Goal: Transaction & Acquisition: Purchase product/service

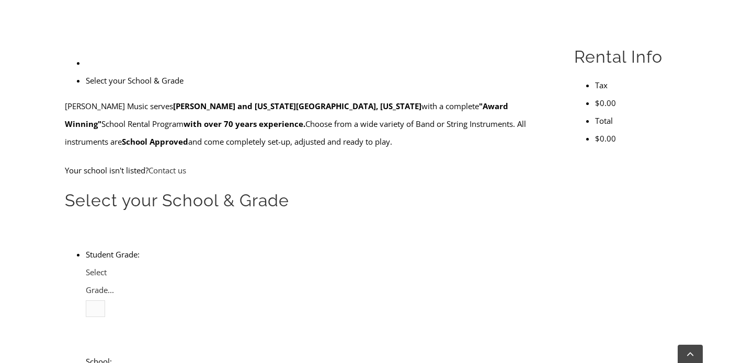
scroll to position [288, 0]
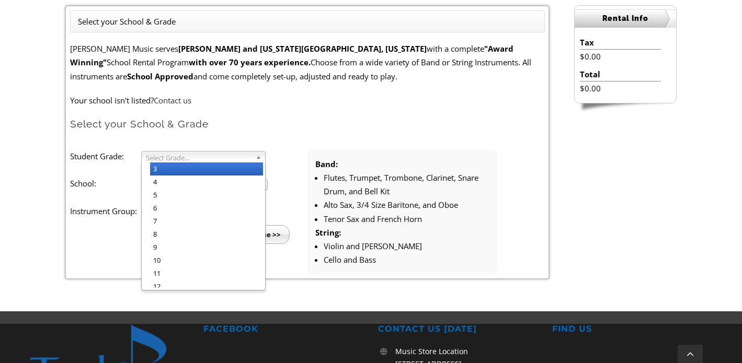
click at [246, 158] on span "Select Grade..." at bounding box center [199, 158] width 106 height 13
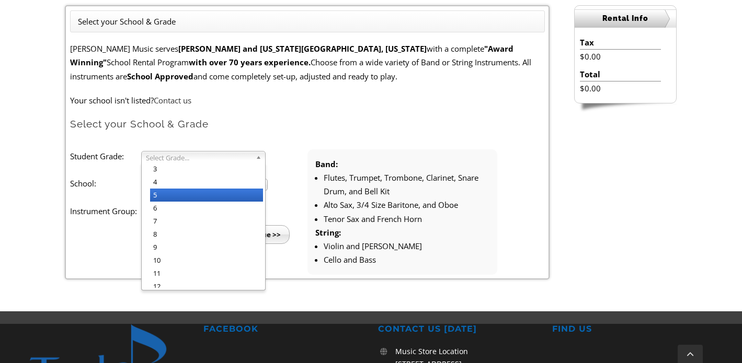
click at [213, 193] on li "5" at bounding box center [206, 195] width 113 height 13
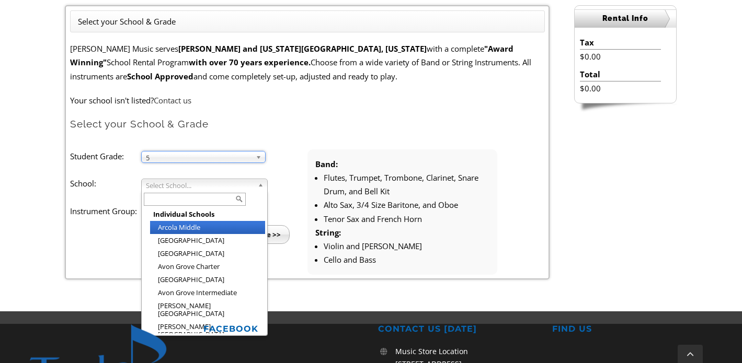
click at [222, 189] on span "Select School..." at bounding box center [200, 185] width 108 height 13
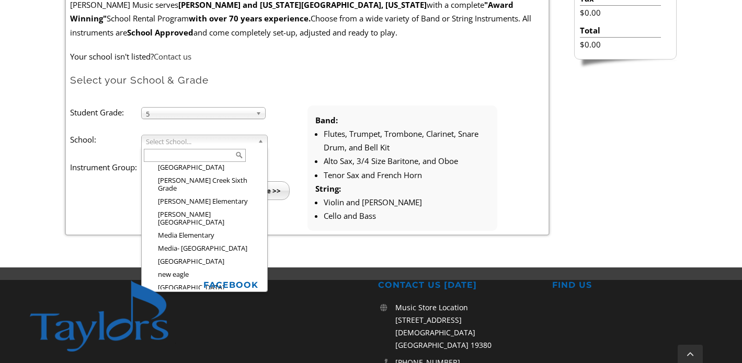
scroll to position [1024, 0]
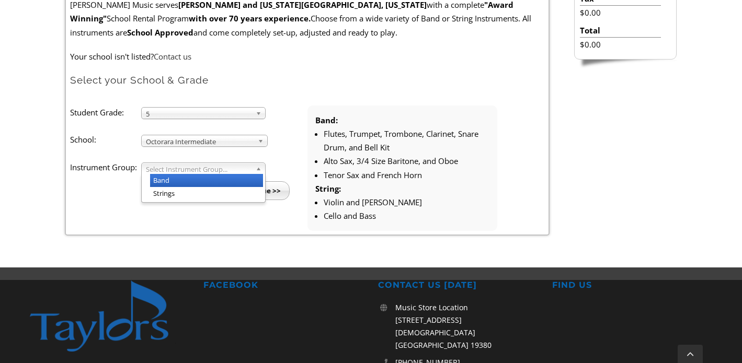
click at [203, 172] on span "Select Instrument Group..." at bounding box center [199, 169] width 106 height 13
click at [197, 178] on li "Band" at bounding box center [206, 180] width 113 height 13
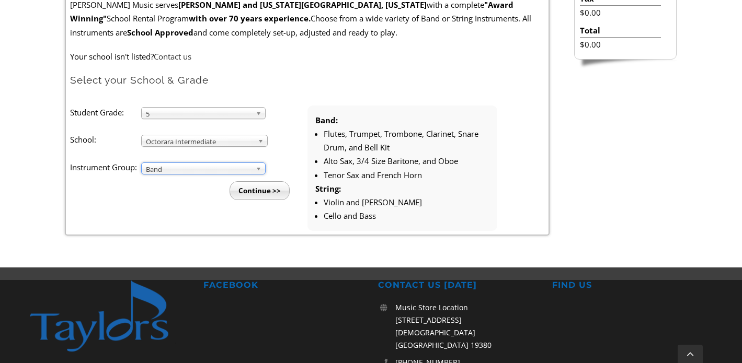
click at [260, 192] on input "Continue >>" at bounding box center [260, 190] width 60 height 19
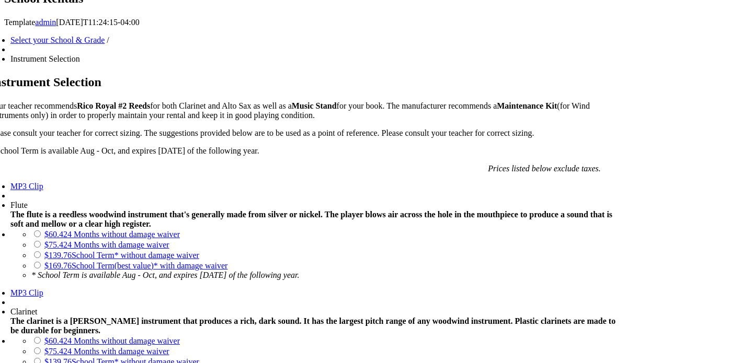
scroll to position [705, 0]
